Goal: Transaction & Acquisition: Download file/media

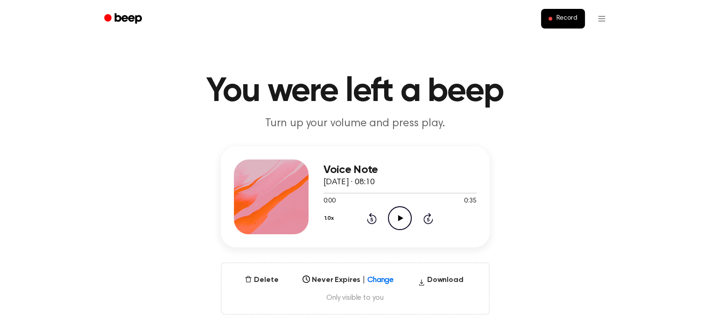
click at [399, 224] on icon "Play Audio" at bounding box center [400, 218] width 24 height 24
click at [405, 215] on icon "Pause Audio" at bounding box center [400, 218] width 24 height 24
click at [405, 215] on icon "Play Audio" at bounding box center [400, 218] width 24 height 24
click at [427, 215] on icon at bounding box center [429, 218] width 10 height 11
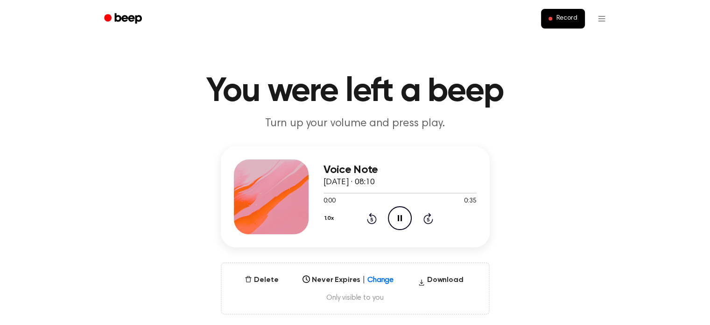
click at [370, 215] on icon at bounding box center [372, 218] width 10 height 11
click at [401, 214] on icon "Pause Audio" at bounding box center [400, 218] width 24 height 24
click at [401, 214] on icon "Play Audio" at bounding box center [400, 218] width 24 height 24
click at [401, 209] on icon "Pause Audio" at bounding box center [400, 218] width 24 height 24
click at [401, 220] on icon "Play Audio" at bounding box center [400, 218] width 24 height 24
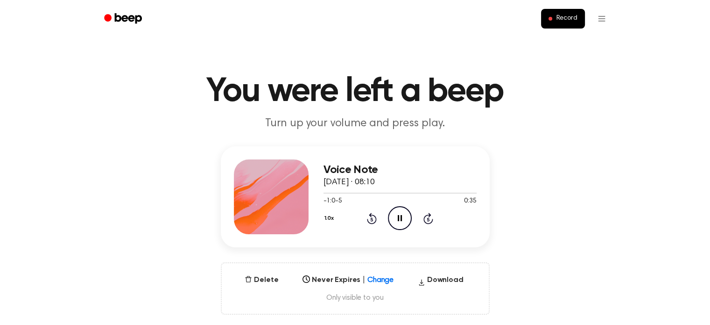
click at [439, 220] on div "1.0x Rewind 5 seconds Pause Audio Skip 5 seconds" at bounding box center [400, 218] width 153 height 24
click at [432, 217] on icon "Skip 5 seconds" at bounding box center [428, 218] width 10 height 12
click at [371, 215] on icon at bounding box center [372, 218] width 10 height 11
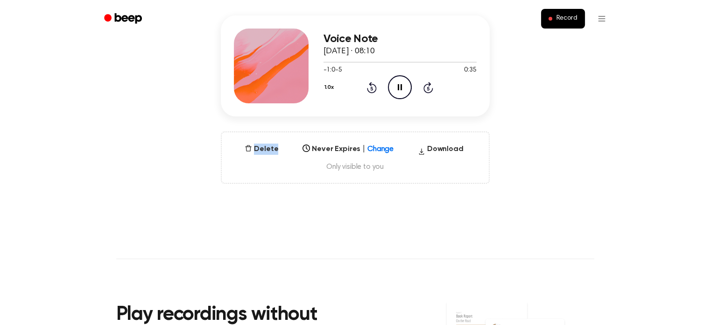
scroll to position [140, 0]
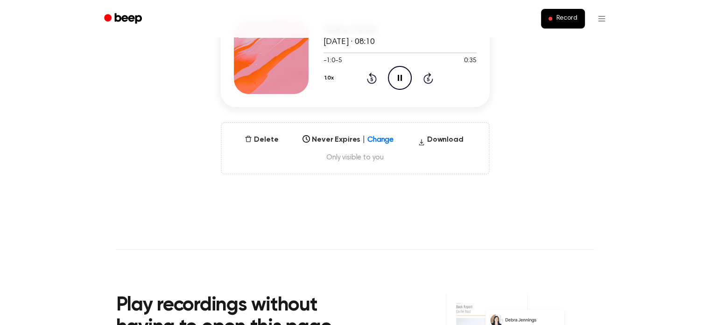
click at [512, 240] on main "You were left a beep Turn up your volume and press play. Voice Note 24 Septembe…" at bounding box center [355, 159] width 710 height 599
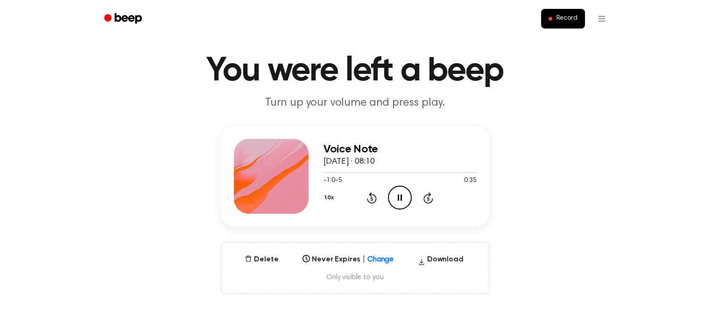
scroll to position [0, 0]
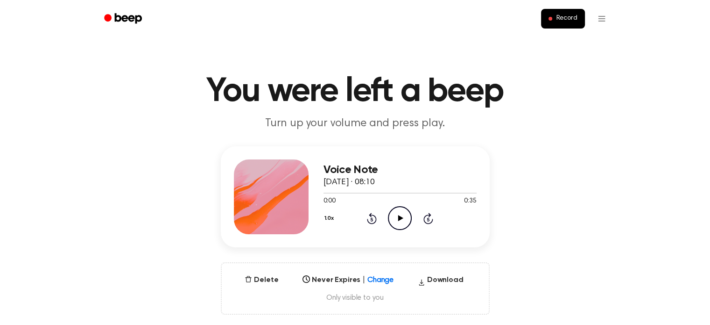
click at [404, 217] on icon "Play Audio" at bounding box center [400, 218] width 24 height 24
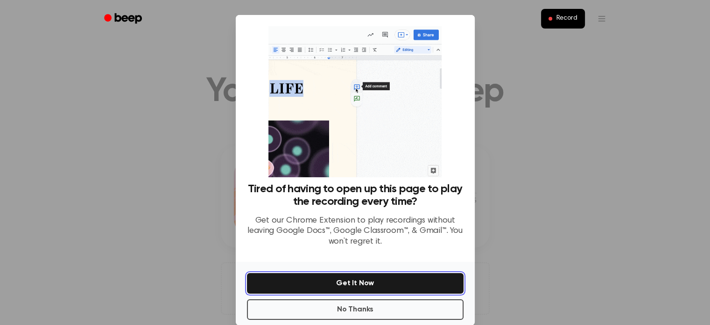
click at [394, 281] on button "Get It Now" at bounding box center [355, 283] width 217 height 21
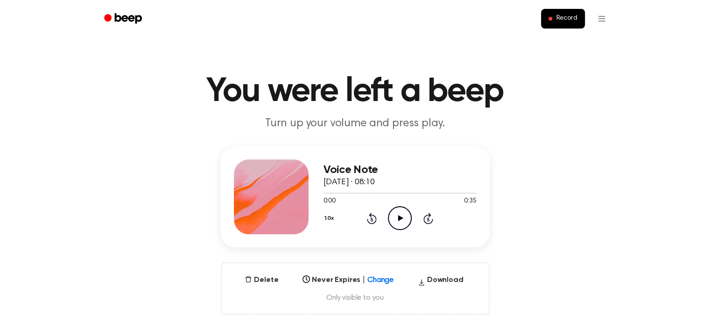
click at [404, 217] on icon "Play Audio" at bounding box center [400, 218] width 24 height 24
click at [276, 280] on button "Delete" at bounding box center [261, 279] width 41 height 11
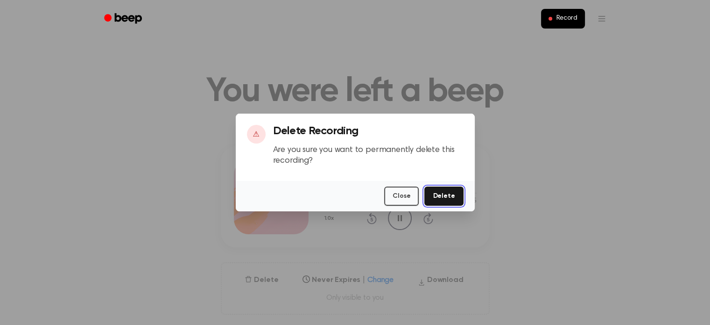
click at [449, 201] on button "Delete" at bounding box center [444, 195] width 39 height 19
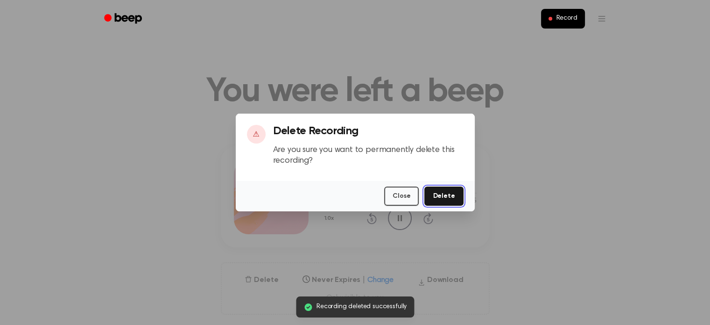
click at [449, 201] on button "Delete" at bounding box center [444, 195] width 39 height 19
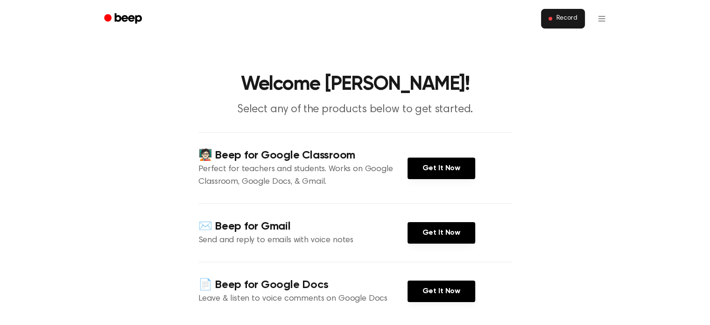
click at [560, 24] on button "Record" at bounding box center [562, 19] width 43 height 20
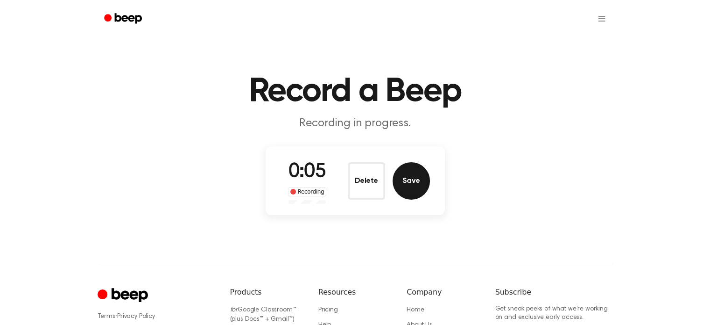
click at [418, 175] on button "Save" at bounding box center [411, 180] width 37 height 37
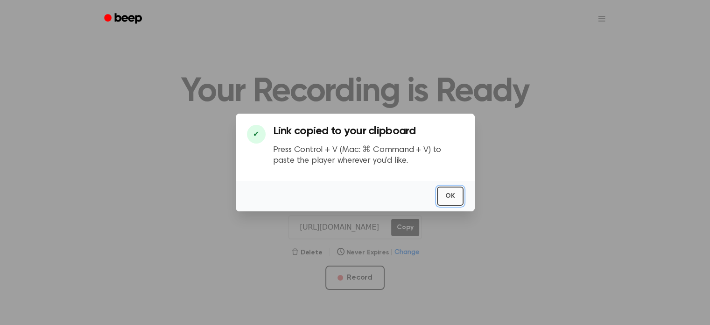
click at [453, 193] on button "OK" at bounding box center [450, 195] width 27 height 19
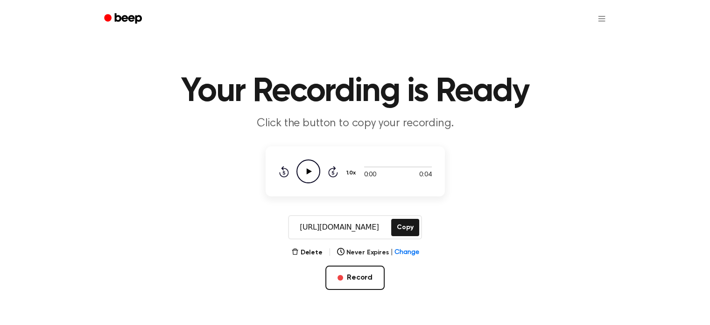
click at [383, 228] on input "https://beep.audio/qksd5BC" at bounding box center [339, 227] width 100 height 22
click at [477, 256] on main "Your Recording is Ready Click the button to copy your recording. 0:00 0:04 1.0x…" at bounding box center [355, 171] width 710 height 342
click at [309, 254] on button "Delete" at bounding box center [306, 253] width 31 height 10
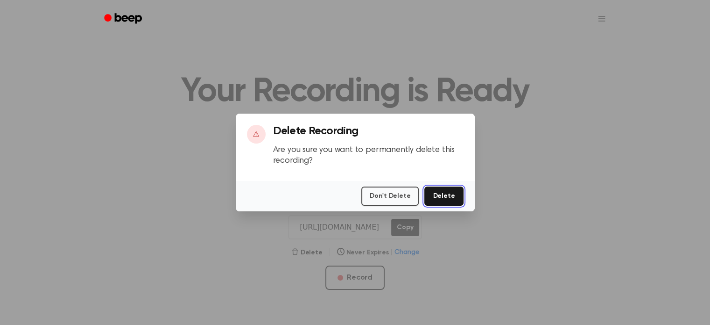
click at [445, 191] on button "Delete" at bounding box center [444, 195] width 39 height 19
click at [443, 202] on button "Delete" at bounding box center [444, 195] width 39 height 19
click at [501, 40] on div at bounding box center [355, 162] width 710 height 325
click at [394, 198] on button "Don't Delete" at bounding box center [389, 195] width 57 height 19
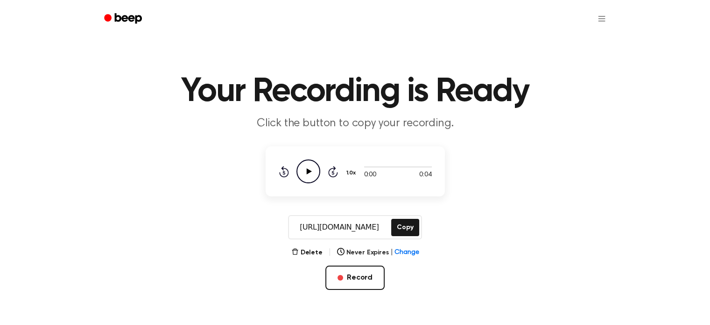
click at [522, 168] on main "Your Recording is Ready Click the button to copy your recording. 0:00 0:04 1.0x…" at bounding box center [355, 171] width 710 height 342
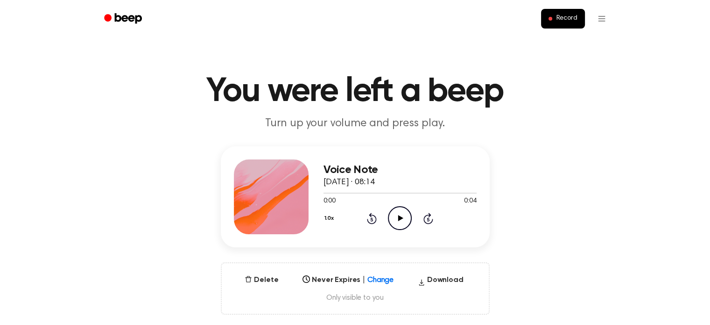
click at [410, 216] on icon "Play Audio" at bounding box center [400, 218] width 24 height 24
click at [402, 218] on icon "Pause Audio" at bounding box center [400, 218] width 24 height 24
click at [402, 218] on icon at bounding box center [400, 218] width 5 height 6
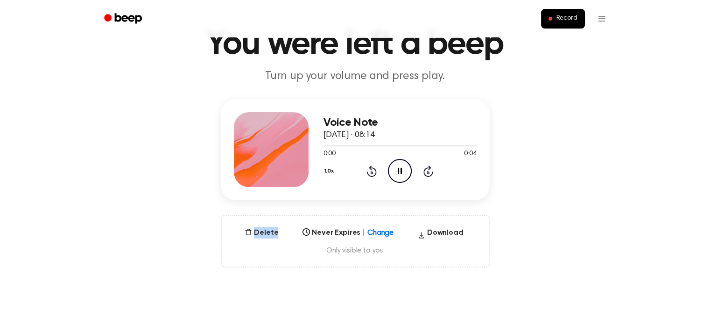
scroll to position [47, 0]
click at [527, 186] on div "Voice Note 24 September 2025 · 08:14 0:00 0:04 Your browser does not support th…" at bounding box center [355, 183] width 688 height 168
click at [403, 177] on icon "Pause Audio" at bounding box center [400, 171] width 24 height 24
click at [403, 177] on icon "Play Audio" at bounding box center [400, 171] width 24 height 24
click at [403, 177] on icon "Pause Audio" at bounding box center [400, 171] width 24 height 24
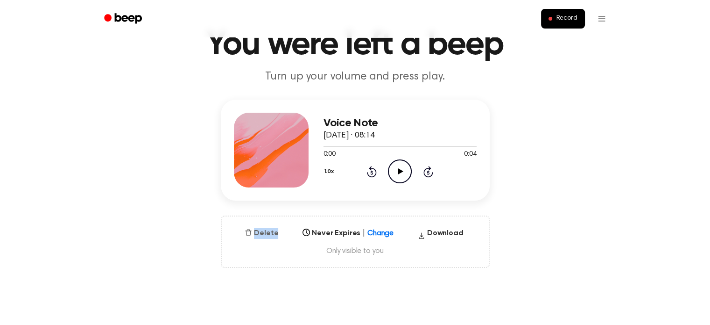
click at [255, 235] on button "Delete" at bounding box center [261, 232] width 41 height 11
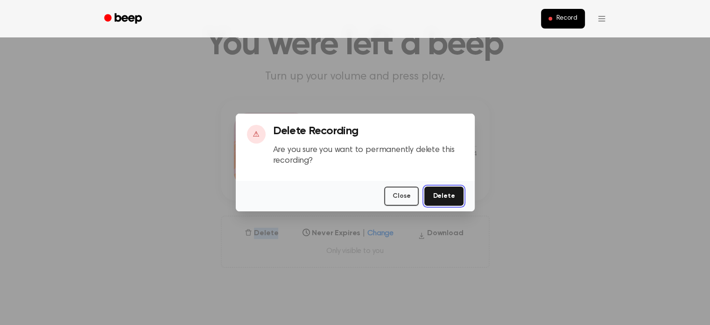
click at [447, 190] on button "Delete" at bounding box center [444, 195] width 39 height 19
click at [456, 194] on button "Delete" at bounding box center [444, 195] width 39 height 19
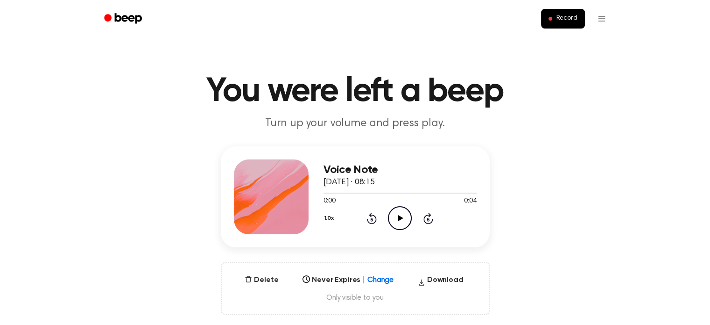
click at [398, 219] on icon "Play Audio" at bounding box center [400, 218] width 24 height 24
click at [398, 219] on icon at bounding box center [400, 218] width 4 height 6
click at [398, 219] on icon "Play Audio" at bounding box center [400, 218] width 24 height 24
click at [398, 219] on icon at bounding box center [400, 218] width 4 height 6
click at [398, 219] on icon "Play Audio" at bounding box center [400, 218] width 24 height 24
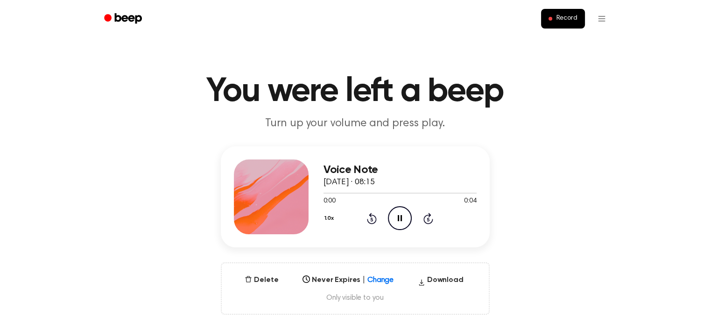
click at [555, 229] on div "Voice Note 24 September 2025 · 08:15 0:00 0:04 Your browser does not support th…" at bounding box center [355, 230] width 688 height 168
click at [405, 212] on icon "Pause Audio" at bounding box center [400, 218] width 24 height 24
click at [405, 212] on icon "Play Audio" at bounding box center [400, 218] width 24 height 24
click at [405, 212] on icon "Pause Audio" at bounding box center [400, 218] width 24 height 24
click at [405, 212] on icon "Play Audio" at bounding box center [400, 218] width 24 height 24
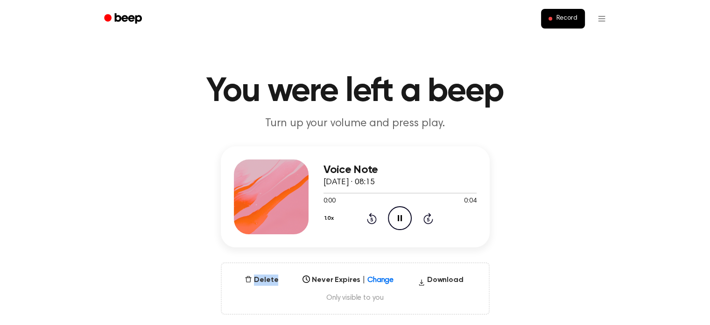
click at [405, 212] on icon "Pause Audio" at bounding box center [400, 218] width 24 height 24
click at [405, 212] on icon "Play Audio" at bounding box center [400, 218] width 24 height 24
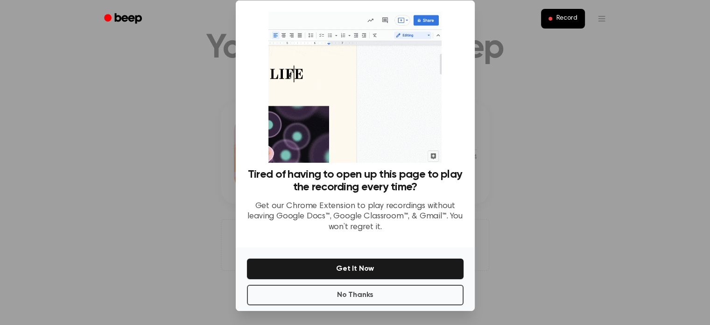
scroll to position [47, 0]
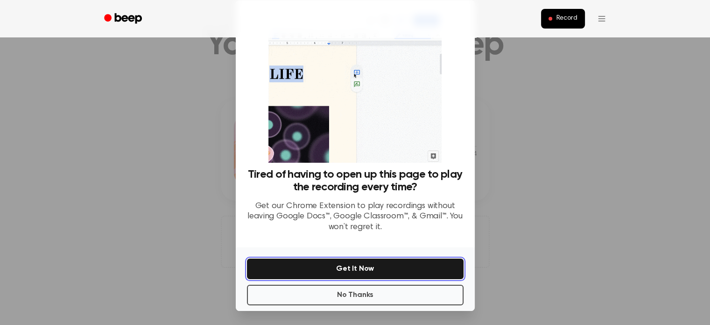
click at [386, 262] on button "Get It Now" at bounding box center [355, 268] width 217 height 21
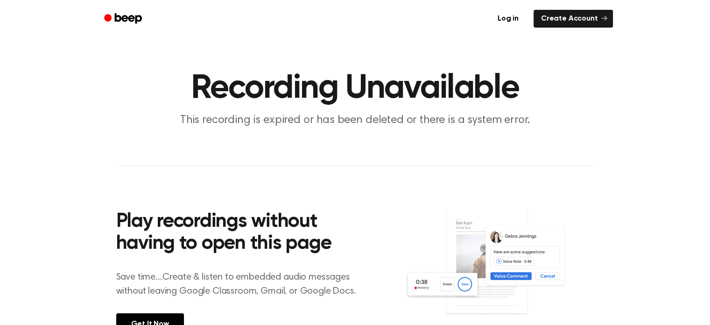
scroll to position [0, 0]
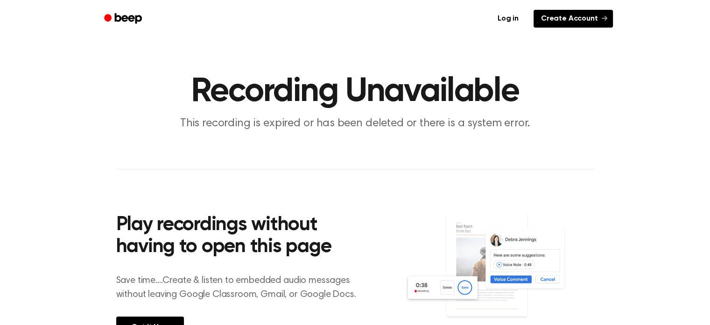
click at [579, 21] on link "Create Account" at bounding box center [573, 19] width 79 height 18
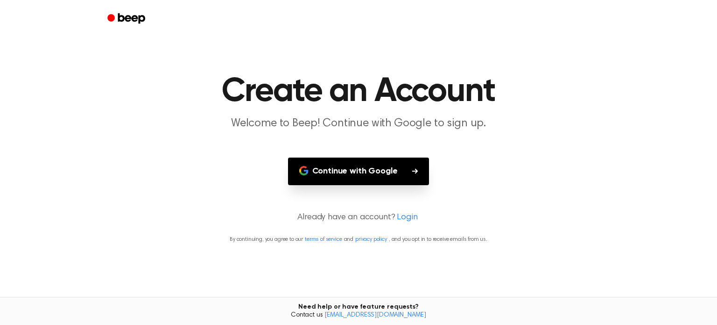
click at [375, 177] on button "Continue with Google" at bounding box center [359, 171] width 142 height 28
click at [375, 172] on button "Continue with Google" at bounding box center [359, 171] width 142 height 28
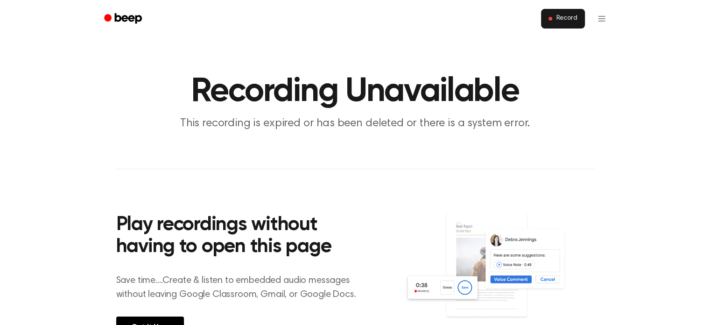
click at [560, 25] on button "Record" at bounding box center [562, 19] width 43 height 20
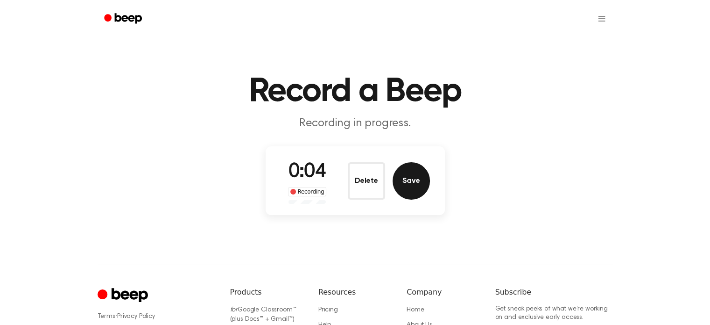
click at [411, 170] on button "Save" at bounding box center [411, 180] width 37 height 37
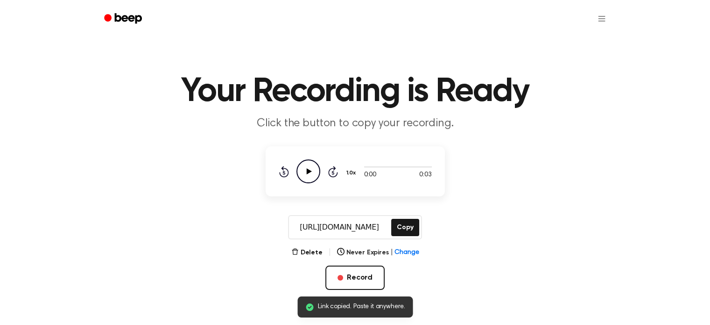
click at [314, 168] on icon "Play Audio" at bounding box center [309, 171] width 24 height 24
click at [314, 168] on icon "Pause Audio" at bounding box center [309, 171] width 24 height 24
click at [314, 168] on icon "Play Audio" at bounding box center [309, 171] width 24 height 24
click at [314, 168] on icon "Pause Audio" at bounding box center [309, 171] width 24 height 24
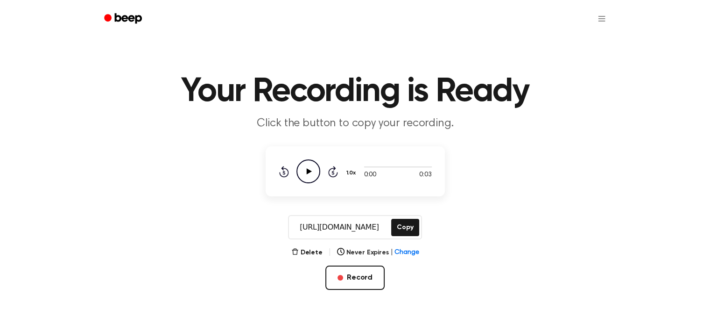
click at [314, 168] on icon "Play Audio" at bounding box center [309, 171] width 24 height 24
click at [311, 182] on circle at bounding box center [308, 171] width 23 height 23
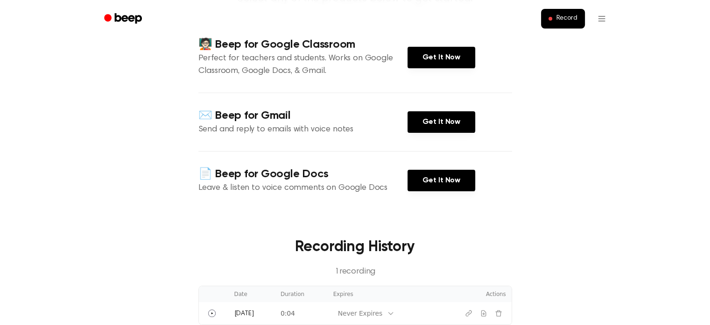
scroll to position [140, 0]
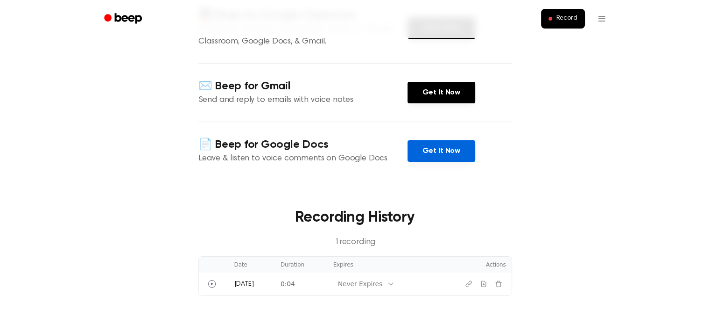
click at [451, 144] on link "Get It Now" at bounding box center [442, 150] width 68 height 21
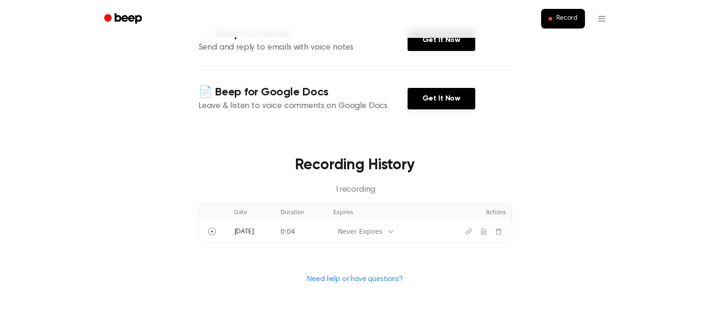
scroll to position [234, 0]
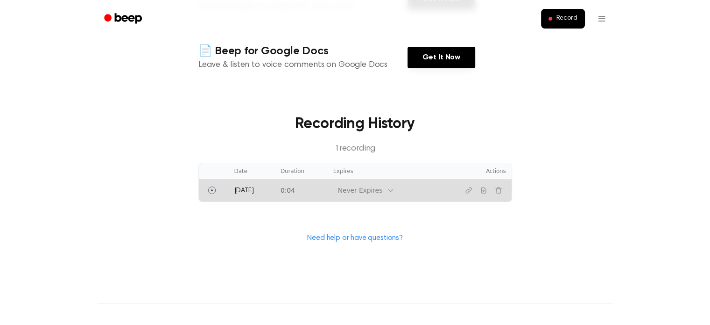
click at [294, 187] on td "0:04" at bounding box center [301, 190] width 53 height 22
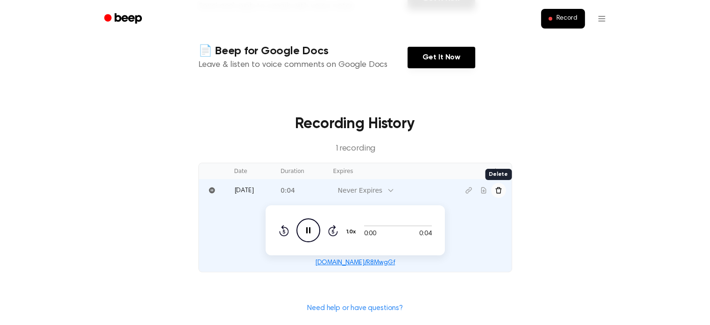
click at [494, 190] on button "Delete recording" at bounding box center [498, 190] width 15 height 15
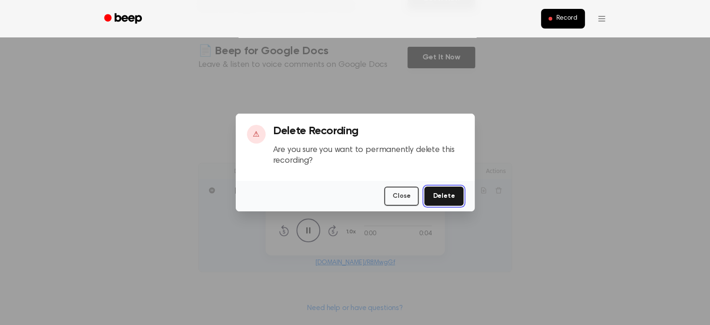
click at [443, 196] on button "Delete" at bounding box center [444, 195] width 39 height 19
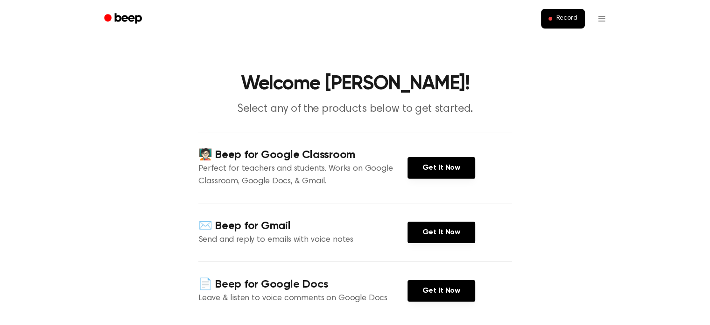
scroll to position [0, 0]
click at [565, 6] on div "Record" at bounding box center [356, 18] width 516 height 37
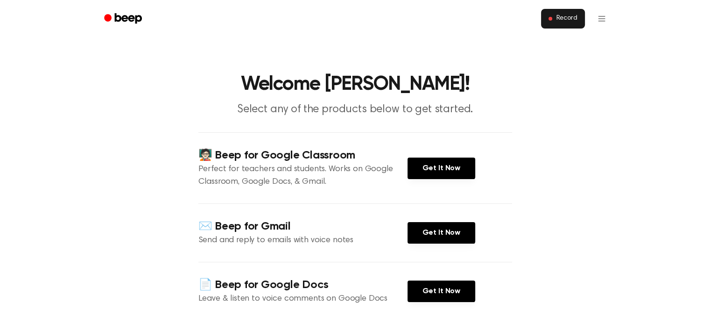
click at [562, 18] on span "Record" at bounding box center [566, 18] width 21 height 8
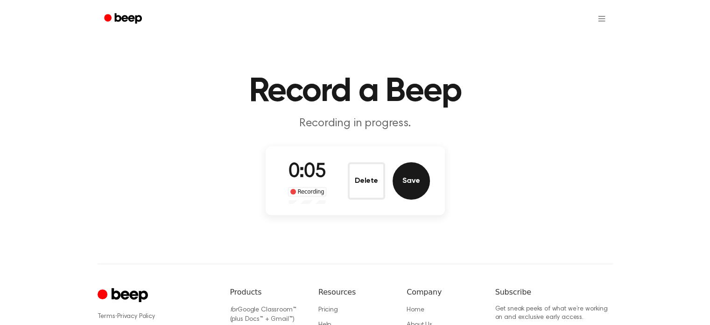
click at [417, 182] on button "Save" at bounding box center [411, 180] width 37 height 37
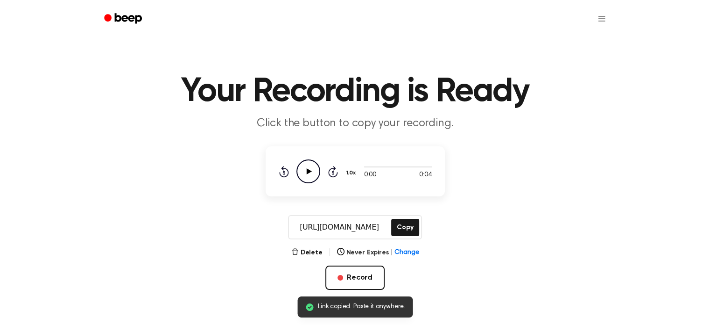
click at [306, 173] on icon "Play Audio" at bounding box center [309, 171] width 24 height 24
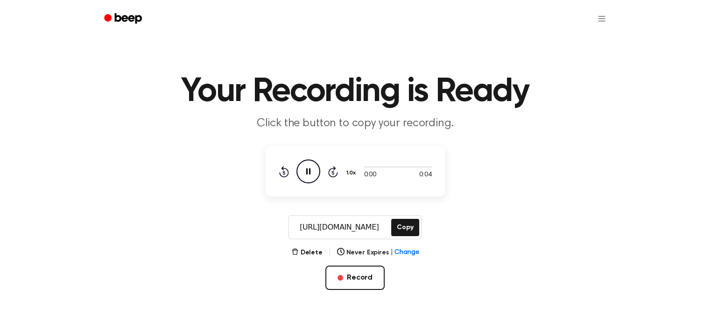
click at [306, 173] on icon at bounding box center [308, 171] width 4 height 6
click at [306, 173] on icon "Play Audio" at bounding box center [309, 171] width 24 height 24
click at [306, 173] on icon at bounding box center [308, 171] width 4 height 6
click at [306, 173] on icon "Play Audio" at bounding box center [309, 171] width 24 height 24
click at [296, 169] on div "Rewind 5 seconds Pause Audio Skip 5 seconds" at bounding box center [308, 171] width 59 height 24
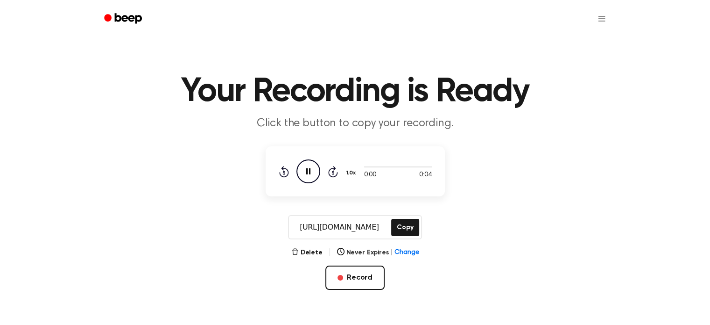
click at [305, 169] on icon "Pause Audio" at bounding box center [309, 171] width 24 height 24
click at [305, 169] on icon "Play Audio" at bounding box center [309, 171] width 24 height 24
click at [305, 169] on icon "Pause Audio" at bounding box center [309, 171] width 24 height 24
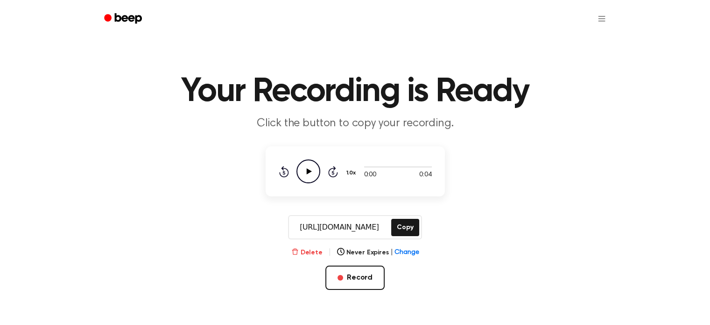
click at [307, 248] on button "Delete" at bounding box center [306, 253] width 31 height 10
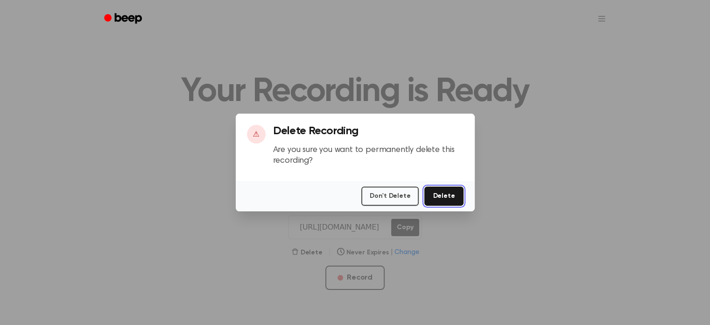
click at [456, 192] on button "Delete" at bounding box center [444, 195] width 39 height 19
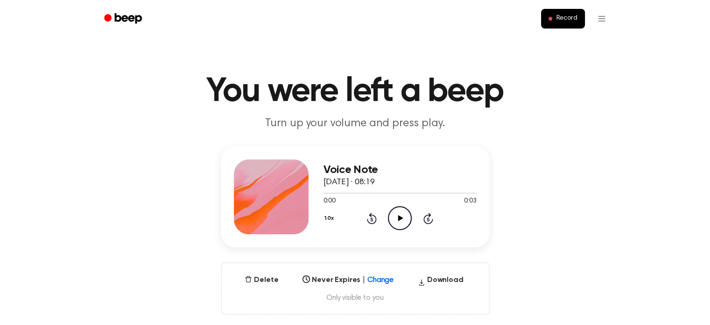
click at [404, 226] on icon "Play Audio" at bounding box center [400, 218] width 24 height 24
click at [403, 213] on icon "Play Audio" at bounding box center [400, 218] width 24 height 24
click at [450, 280] on button "Download" at bounding box center [440, 281] width 53 height 15
click at [424, 269] on div "Delete Never Expires | Change Select... Download in progress... Only visible to…" at bounding box center [355, 288] width 269 height 52
